Goal: Information Seeking & Learning: Find specific fact

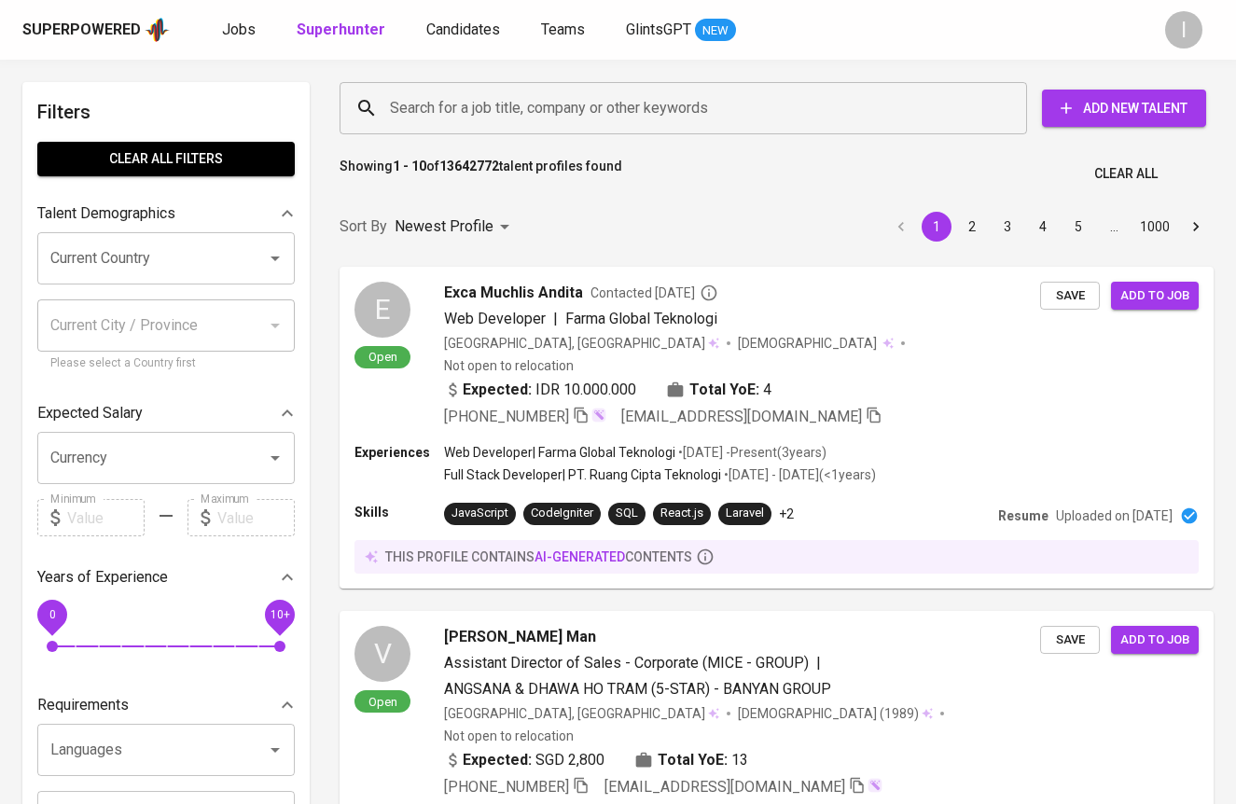
click at [772, 96] on input "Search for a job title, company or other keywords" at bounding box center [688, 108] width 606 height 35
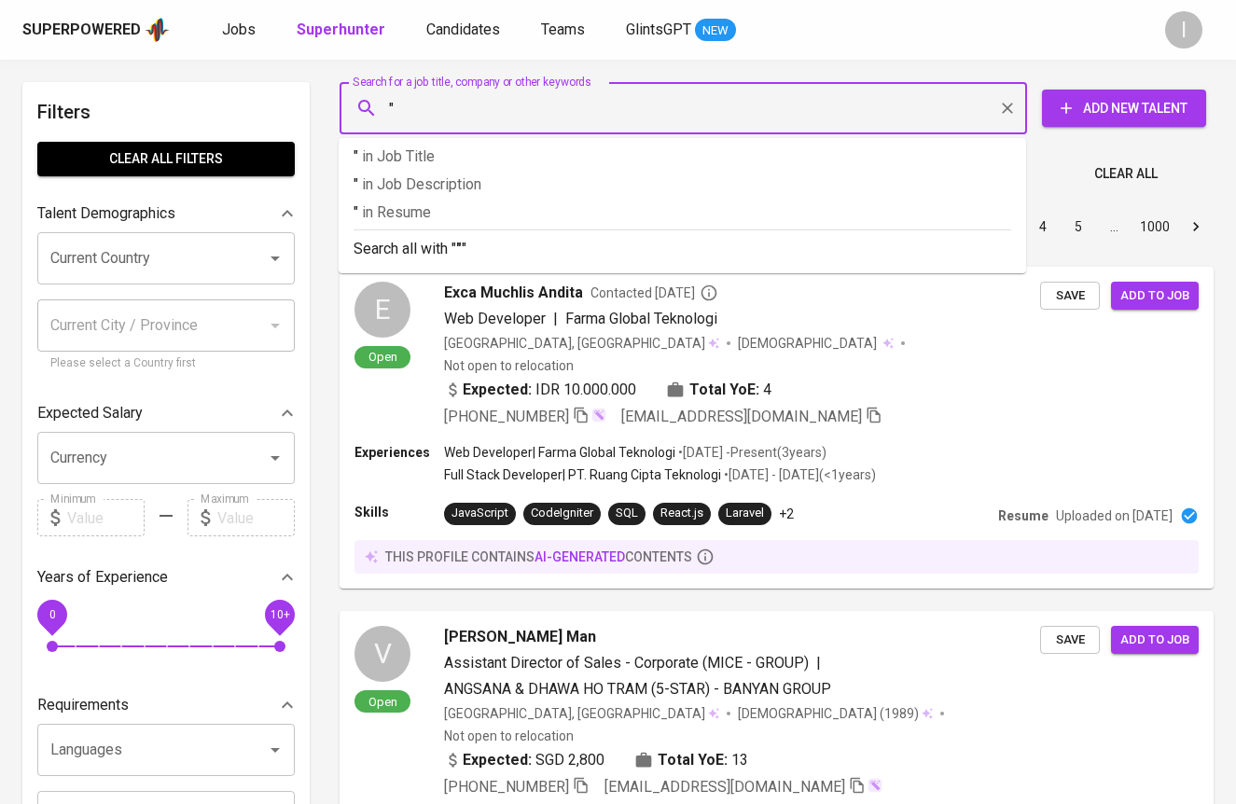
paste input "[EMAIL_ADDRESS][DOMAIN_NAME]"
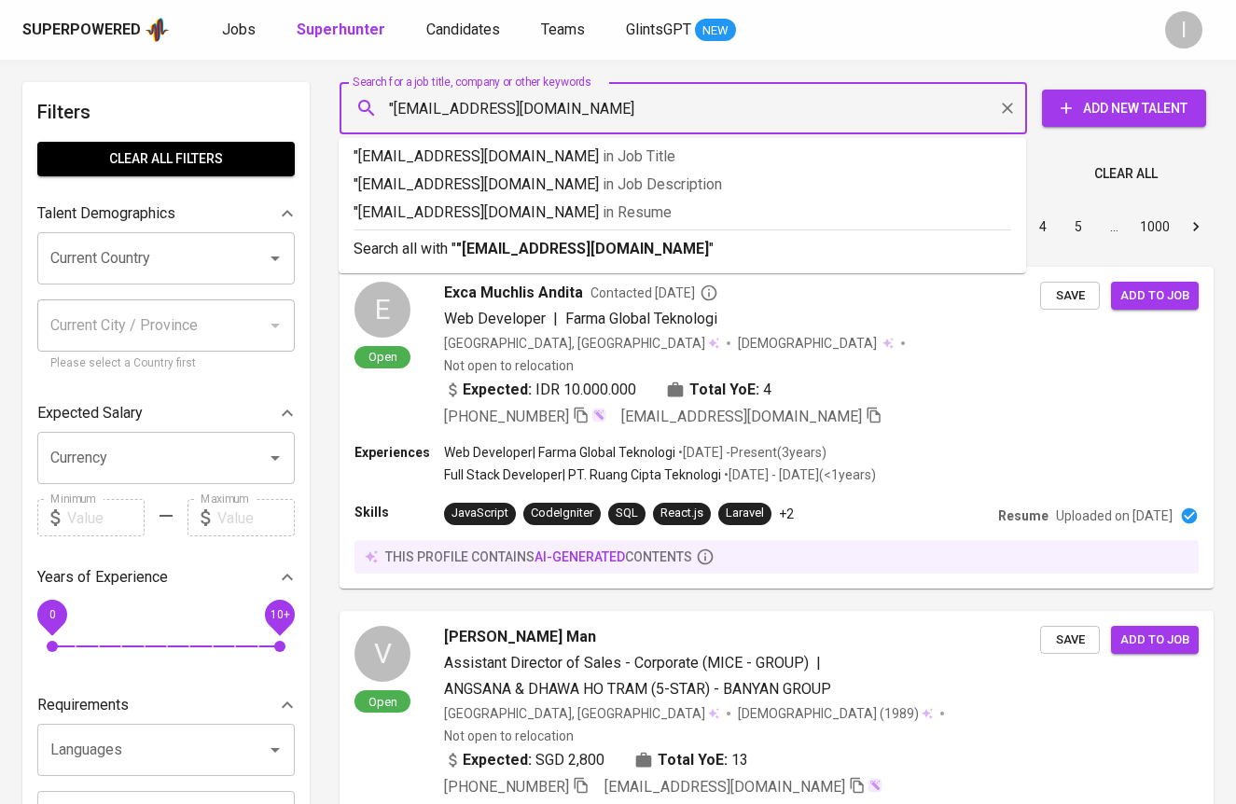
type input ""[EMAIL_ADDRESS][DOMAIN_NAME]""
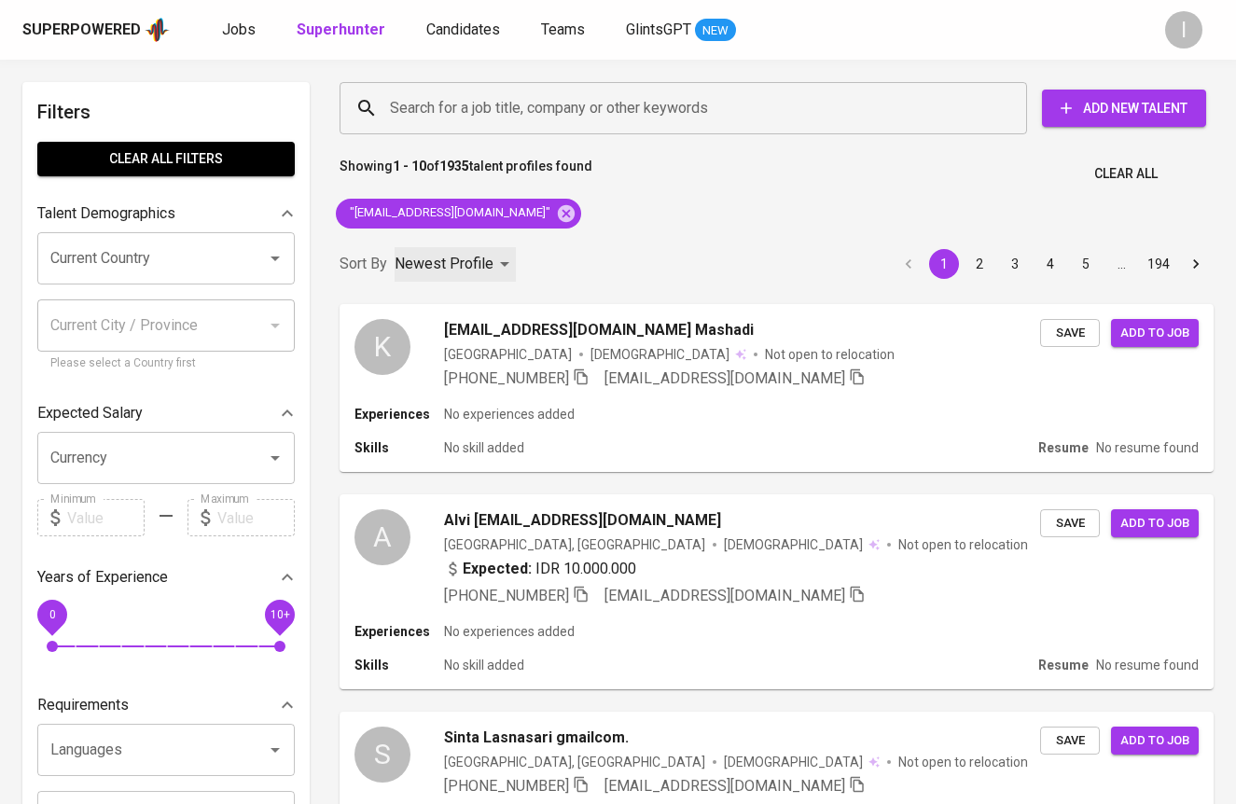
click at [482, 260] on p "Newest Profile" at bounding box center [444, 264] width 99 height 22
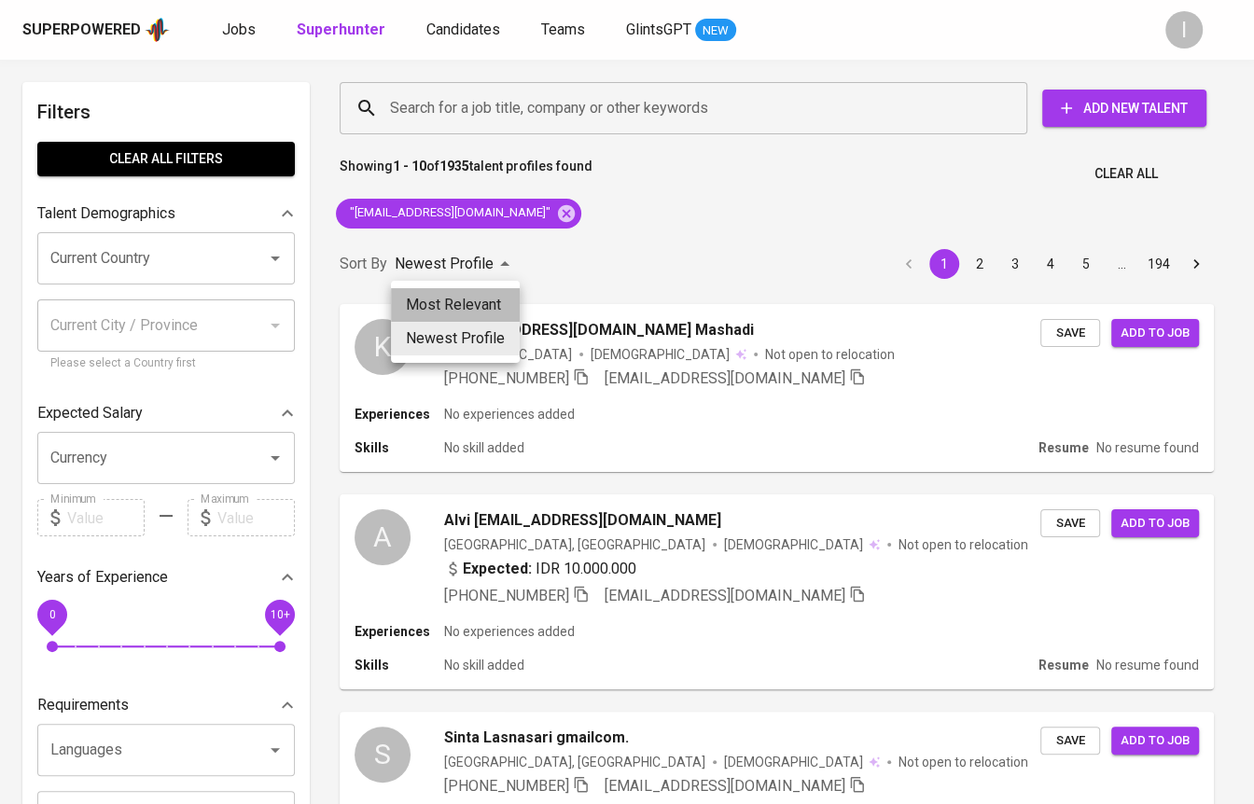
click at [483, 302] on li "Most Relevant" at bounding box center [455, 305] width 129 height 34
type input "MOST_RELEVANT"
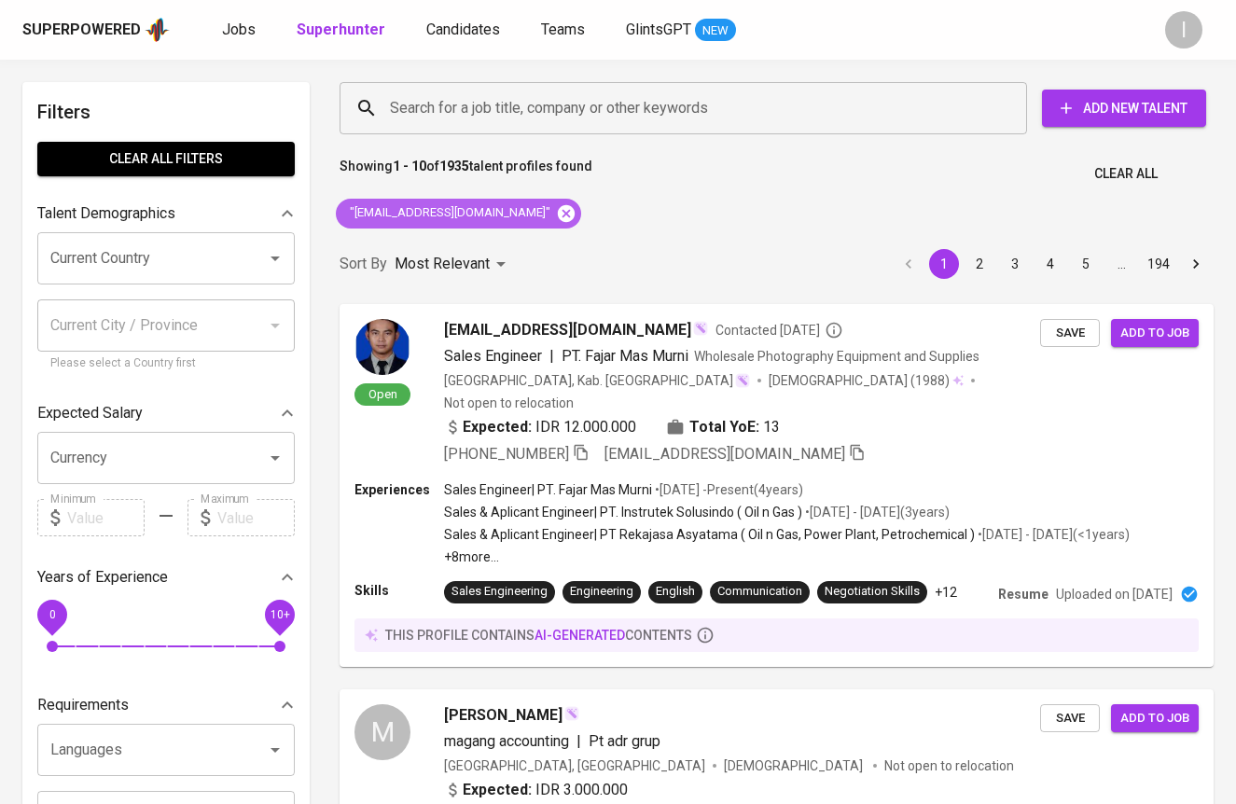
click at [572, 214] on icon at bounding box center [566, 212] width 17 height 17
click at [634, 122] on input "Search for a job title, company or other keywords" at bounding box center [688, 108] width 606 height 35
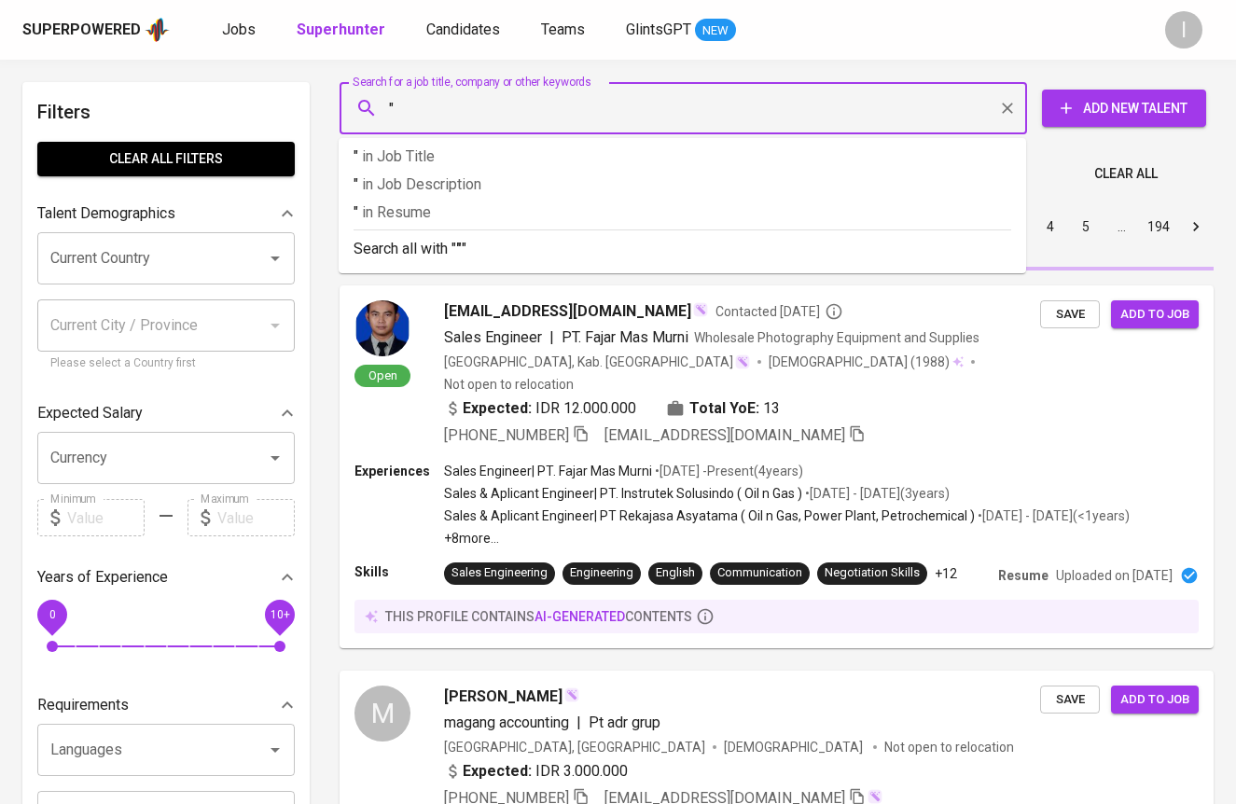
paste input "[PERSON_NAME] Rianingtyas"
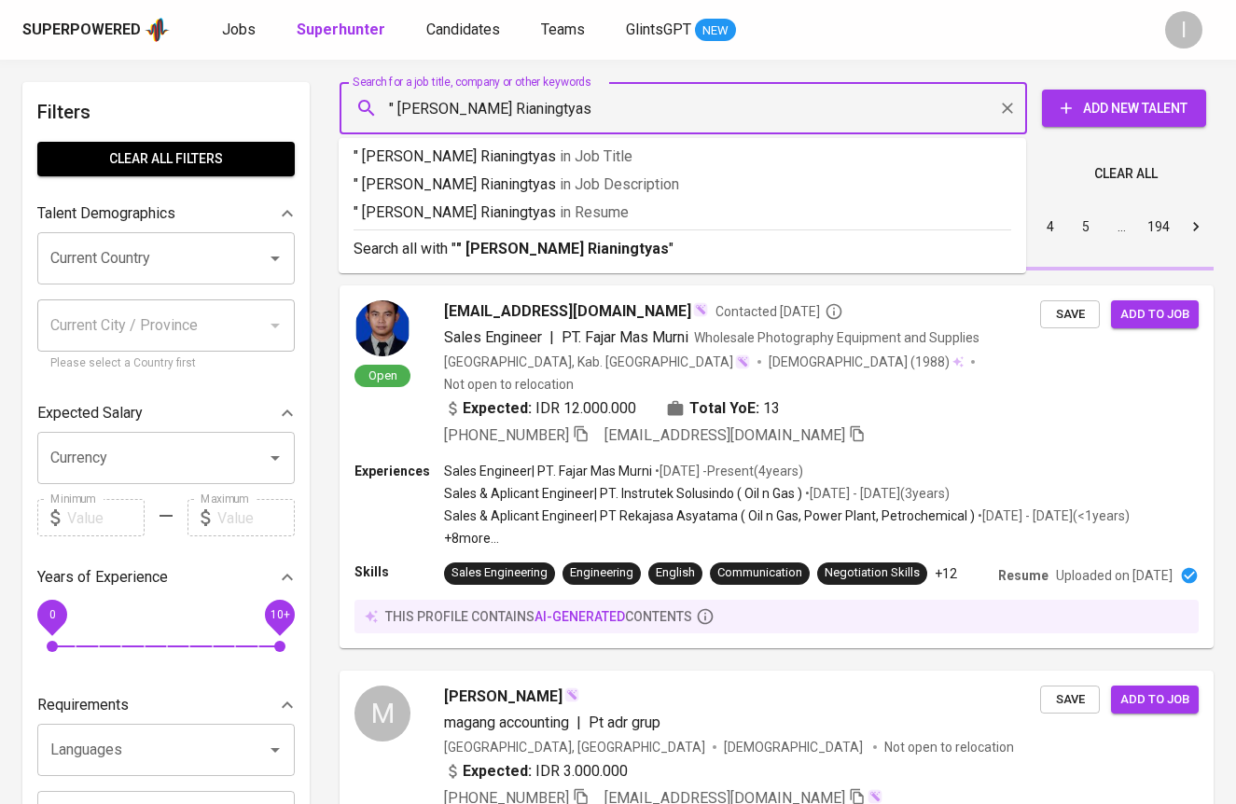
type input "" [PERSON_NAME] Rianingtyas""
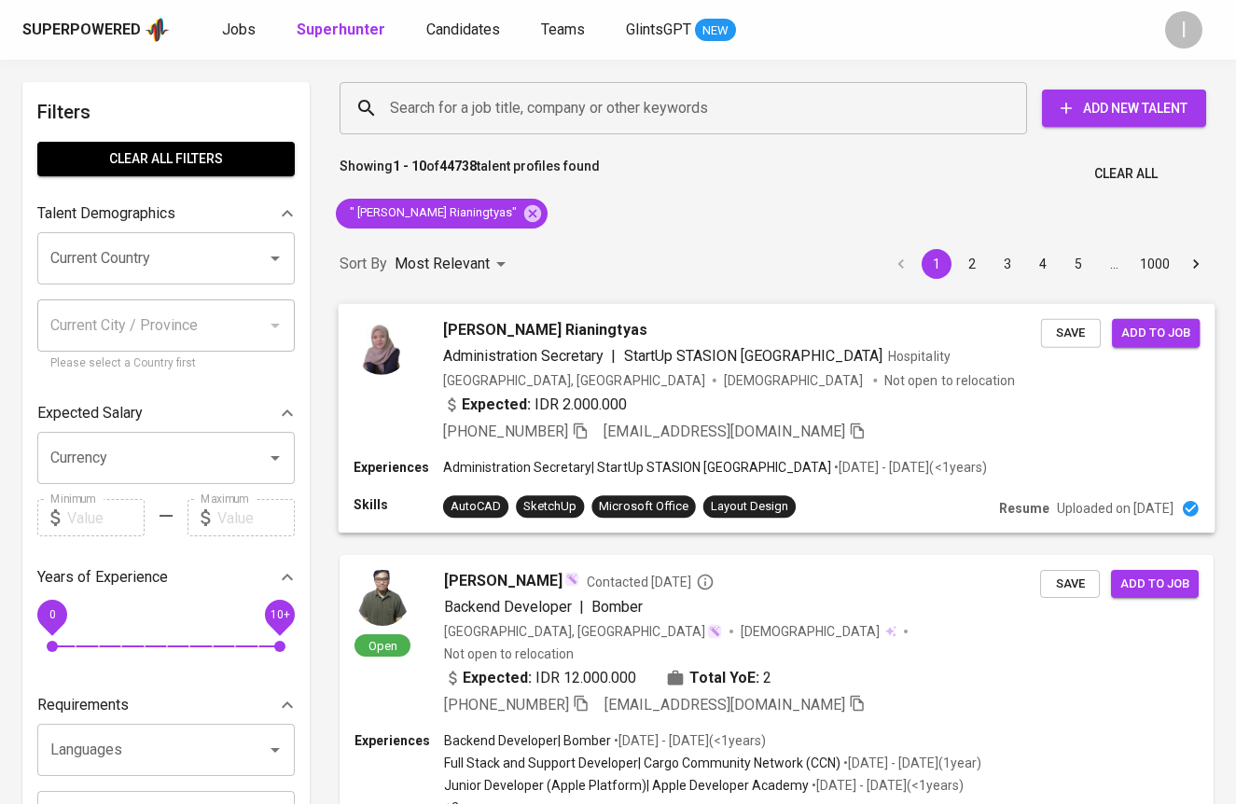
click at [802, 411] on div "Expected: IDR 2.000.000" at bounding box center [742, 406] width 598 height 27
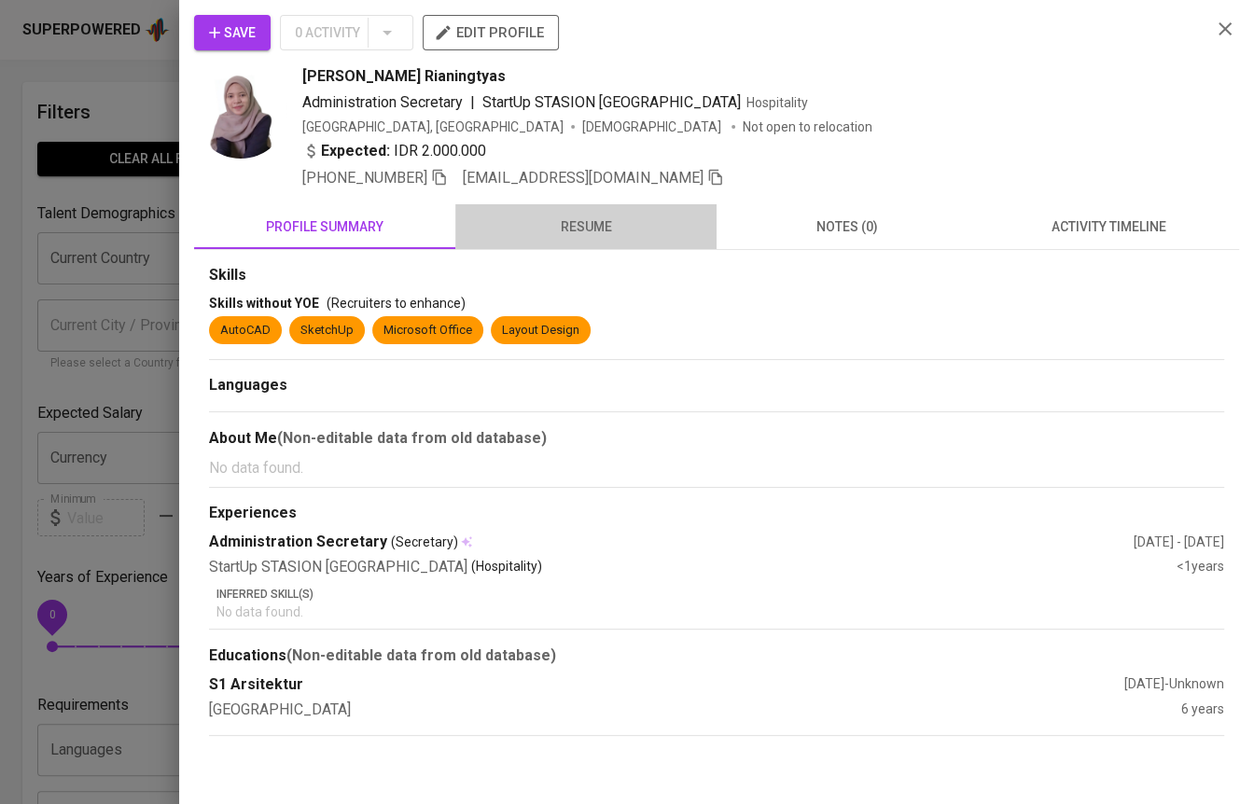
click at [614, 238] on button "resume" at bounding box center [585, 226] width 261 height 45
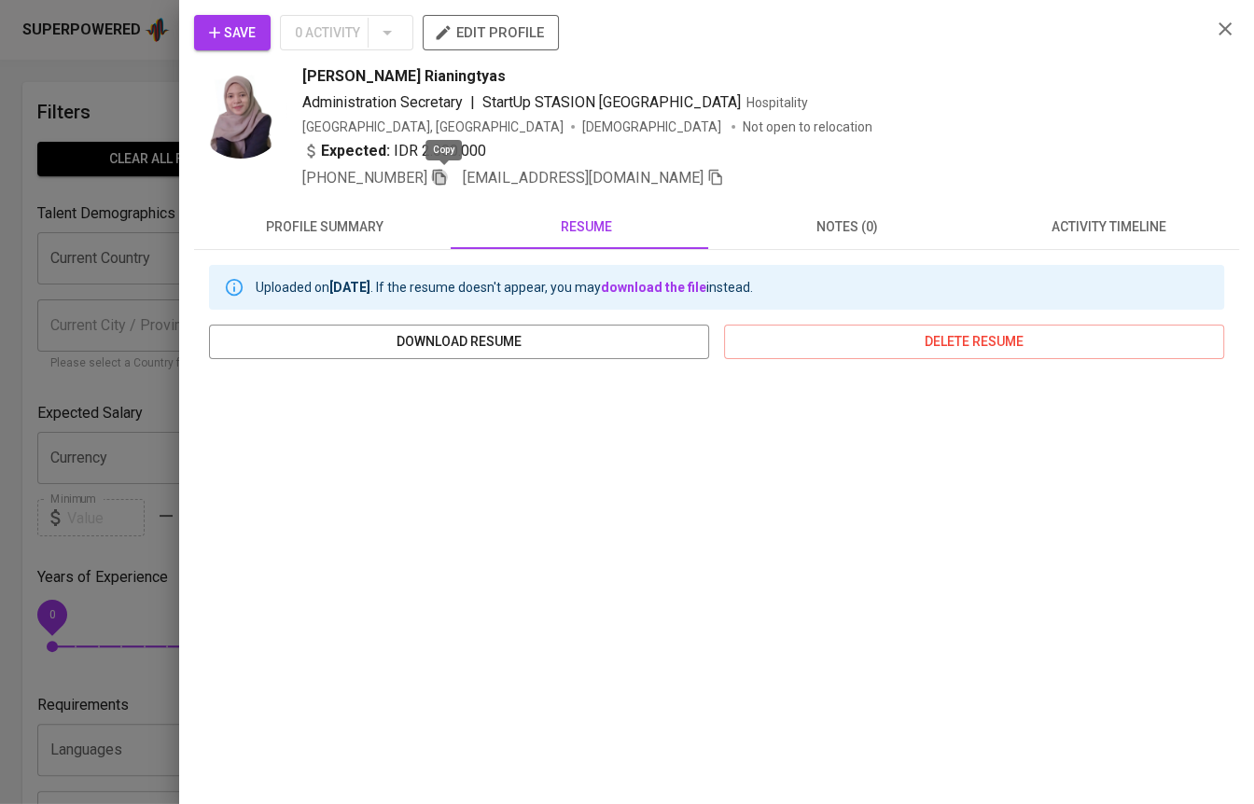
click at [448, 179] on icon "button" at bounding box center [439, 177] width 17 height 17
click at [447, 180] on icon "button" at bounding box center [439, 177] width 17 height 17
